Goal: Information Seeking & Learning: Learn about a topic

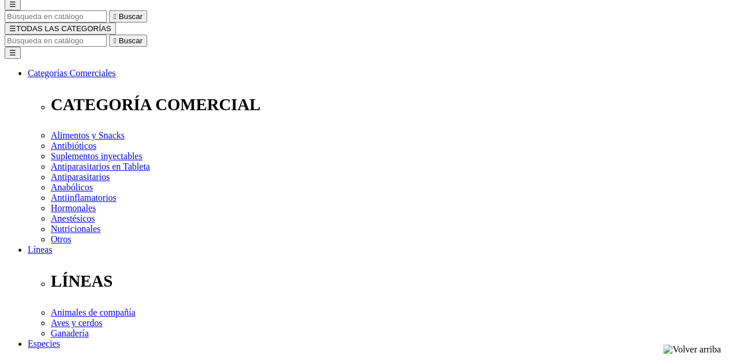
select select "185"
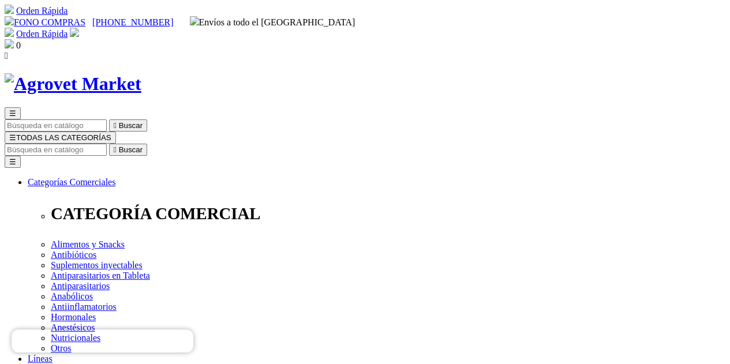
click at [107, 144] on input "Buscar" at bounding box center [56, 150] width 102 height 12
type input "higacure"
click at [175, 144] on button " Buscar" at bounding box center [194, 150] width 38 height 12
click at [107, 144] on input "higacure" at bounding box center [56, 150] width 102 height 12
type input "higado"
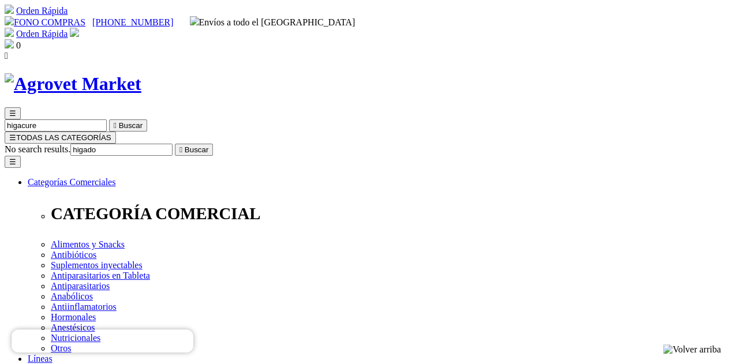
click at [175, 144] on button " Buscar" at bounding box center [194, 150] width 38 height 12
click at [107, 144] on input "Buscar" at bounding box center [56, 150] width 102 height 12
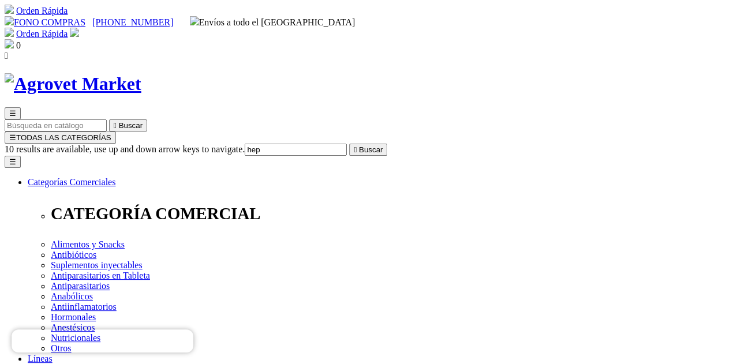
click at [347, 144] on input "hep" at bounding box center [296, 150] width 102 height 12
type input "hepatico"
click at [349, 144] on button " Buscar" at bounding box center [368, 150] width 38 height 12
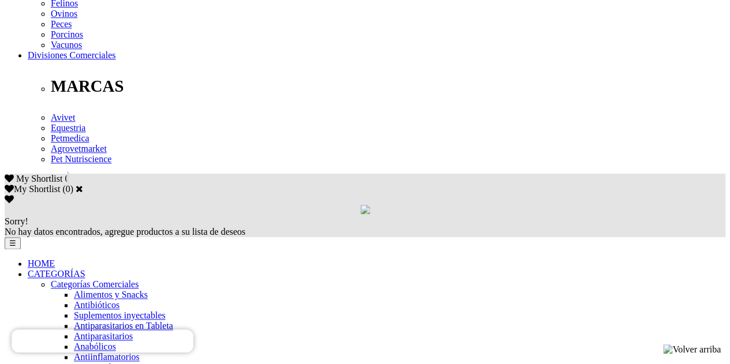
scroll to position [587, 0]
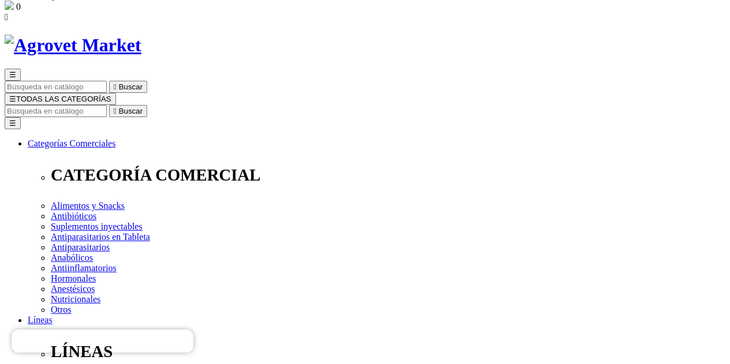
scroll to position [0, 0]
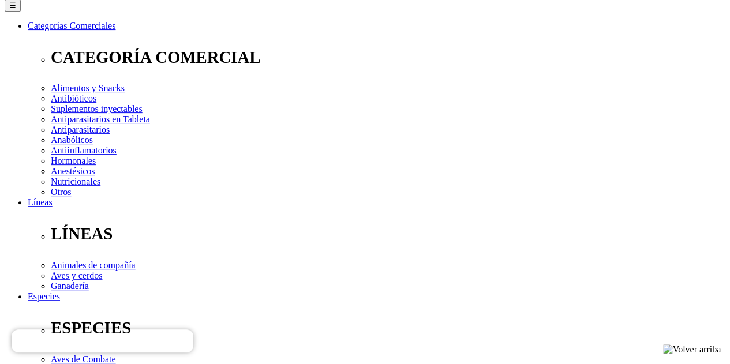
scroll to position [154, 0]
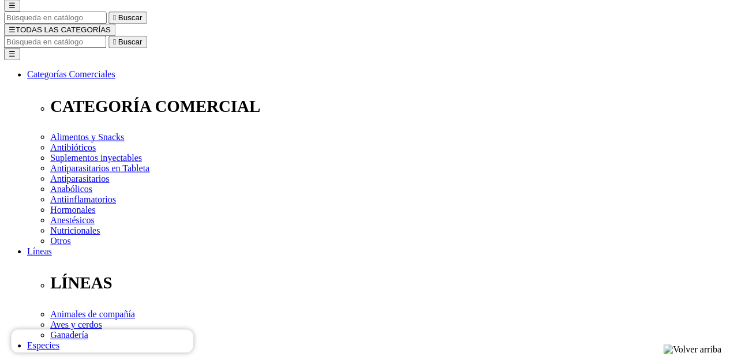
scroll to position [107, 0]
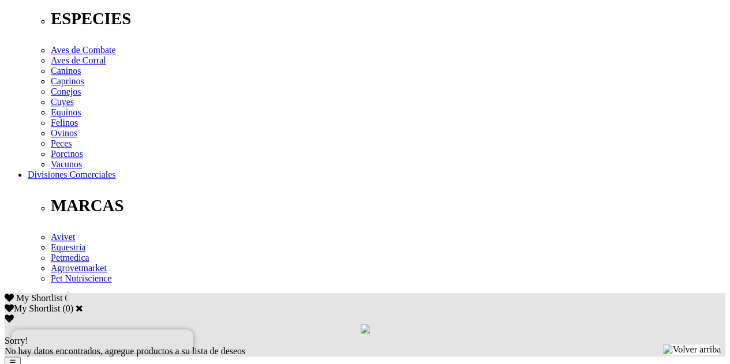
scroll to position [463, 0]
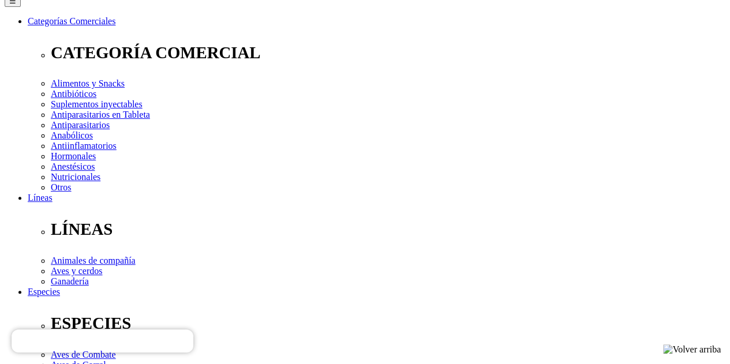
scroll to position [169, 0]
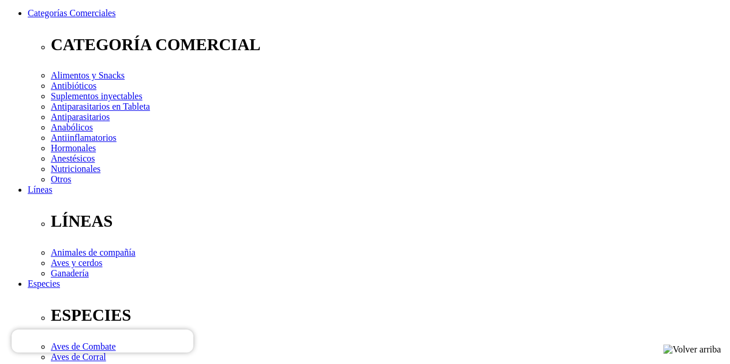
select select "26"
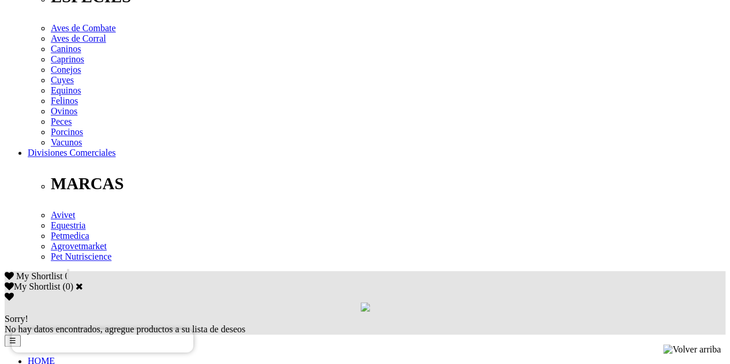
scroll to position [487, 0]
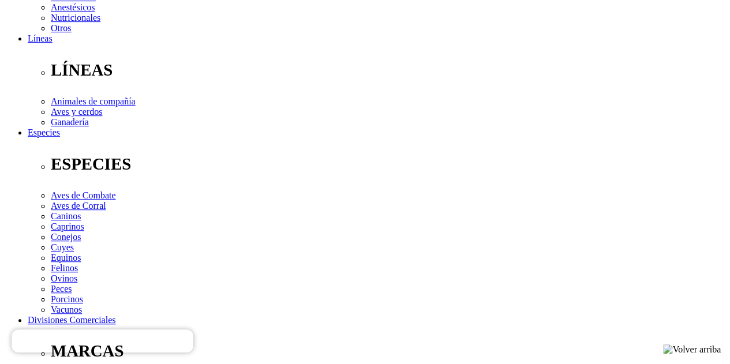
scroll to position [320, 0]
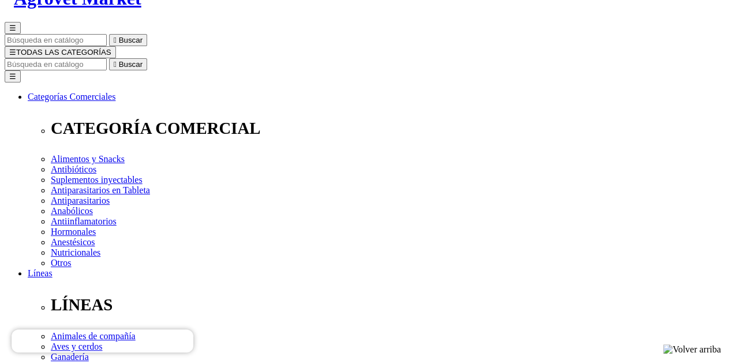
scroll to position [0, 0]
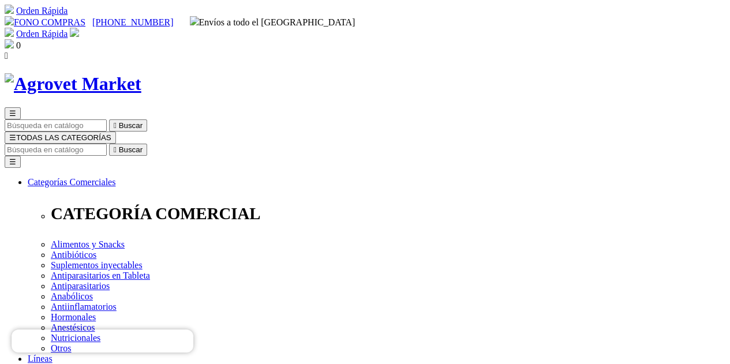
click at [107, 144] on input "Buscar" at bounding box center [56, 150] width 102 height 12
type input "proteliv"
click at [175, 144] on button " Buscar" at bounding box center [194, 150] width 38 height 12
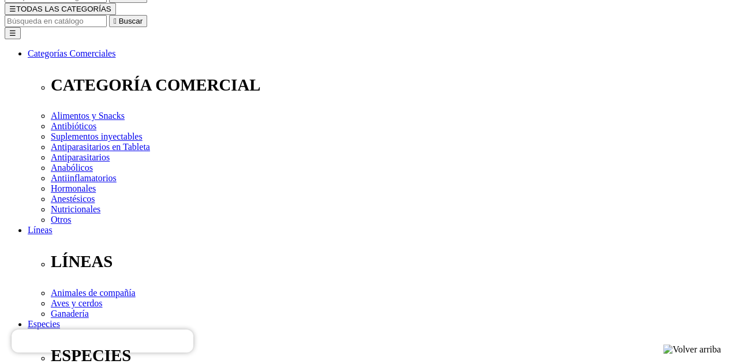
scroll to position [129, 0]
